Goal: Information Seeking & Learning: Understand process/instructions

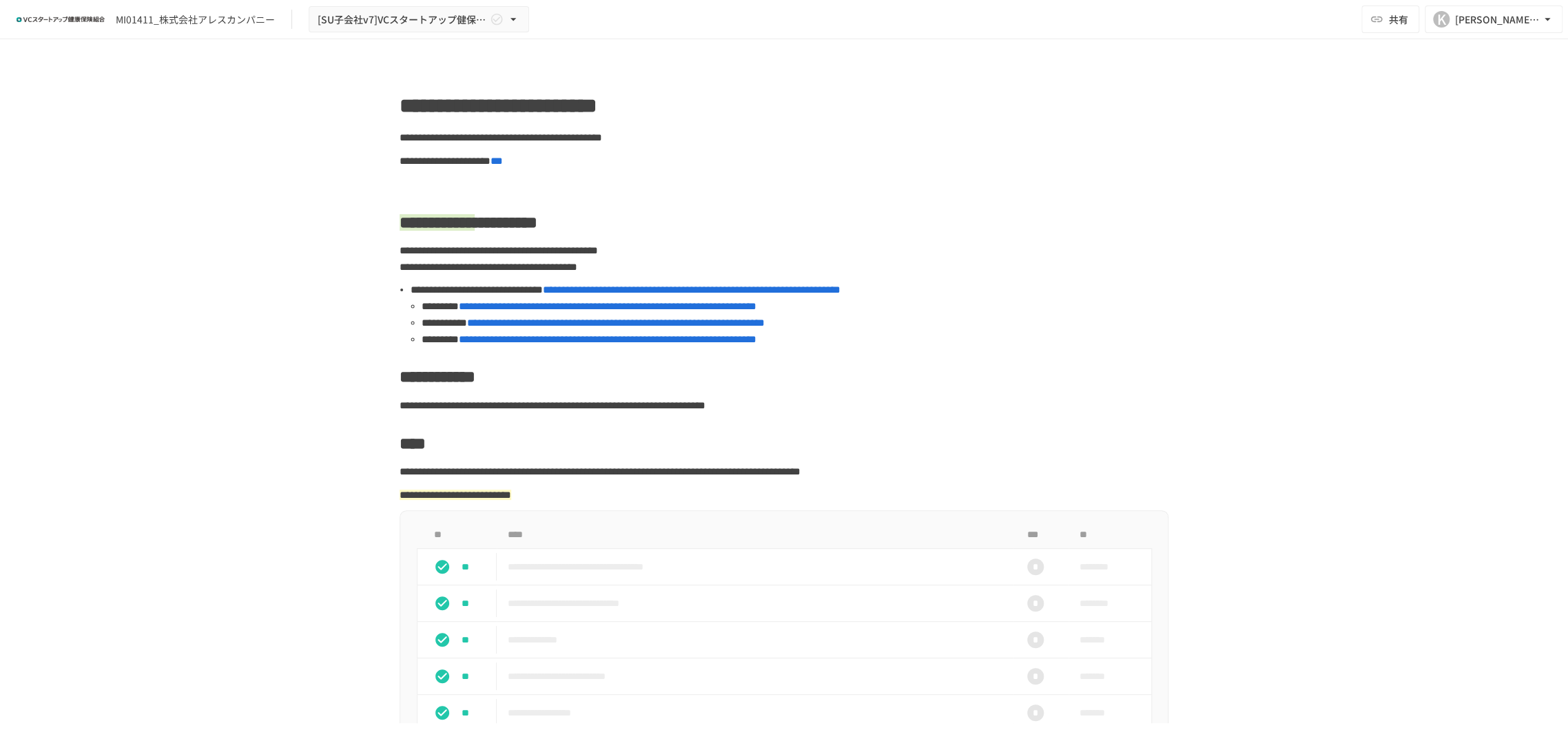
click at [531, 325] on span "**********" at bounding box center [616, 323] width 298 height 11
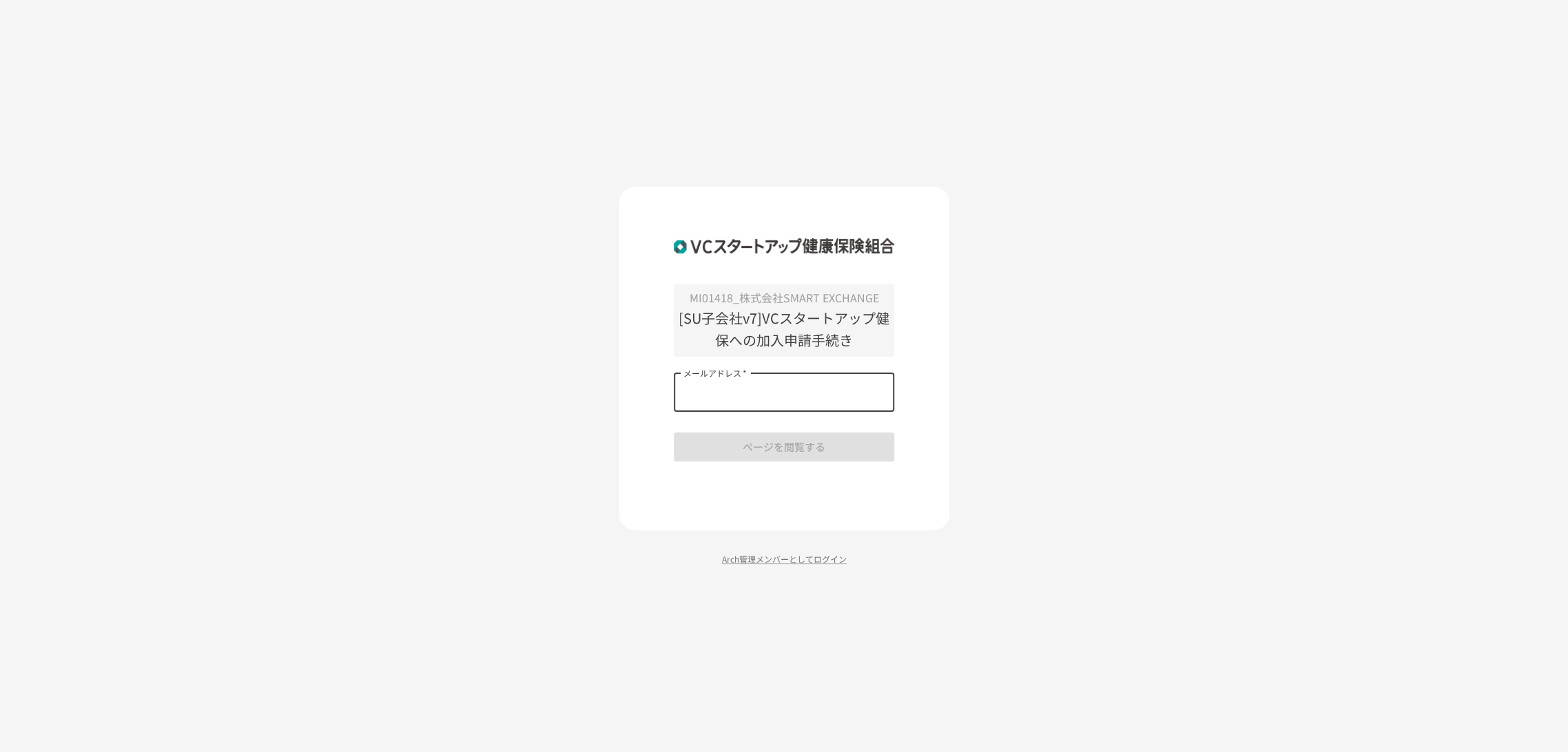
click at [777, 386] on input "メールアドレス   *" at bounding box center [784, 392] width 220 height 39
type input "**********"
click at [735, 439] on button "ページを閲覧する" at bounding box center [784, 447] width 220 height 29
